Goal: Task Accomplishment & Management: Manage account settings

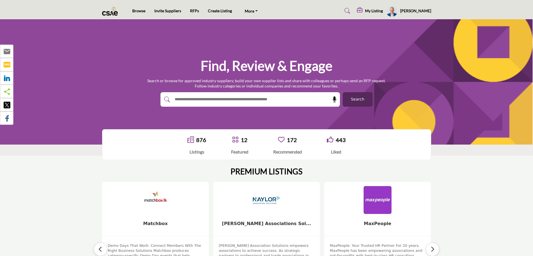
click at [377, 11] on h5 "My Listing" at bounding box center [374, 10] width 18 height 5
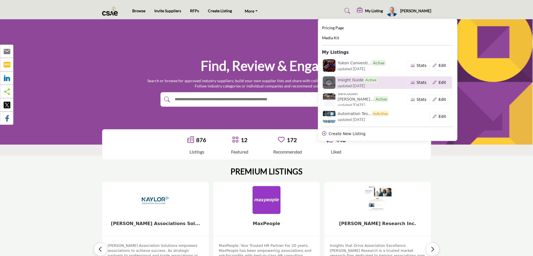
click at [354, 82] on h6 "Insight Guide Active" at bounding box center [357, 80] width 40 height 6
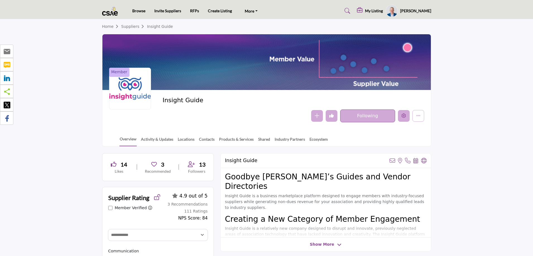
click at [399, 118] on button "Edit company" at bounding box center [404, 116] width 12 height 12
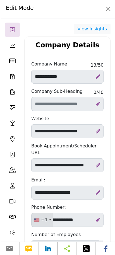
click at [12, 108] on icon at bounding box center [13, 108] width 6 height 6
